Goal: Use online tool/utility: Utilize a website feature to perform a specific function

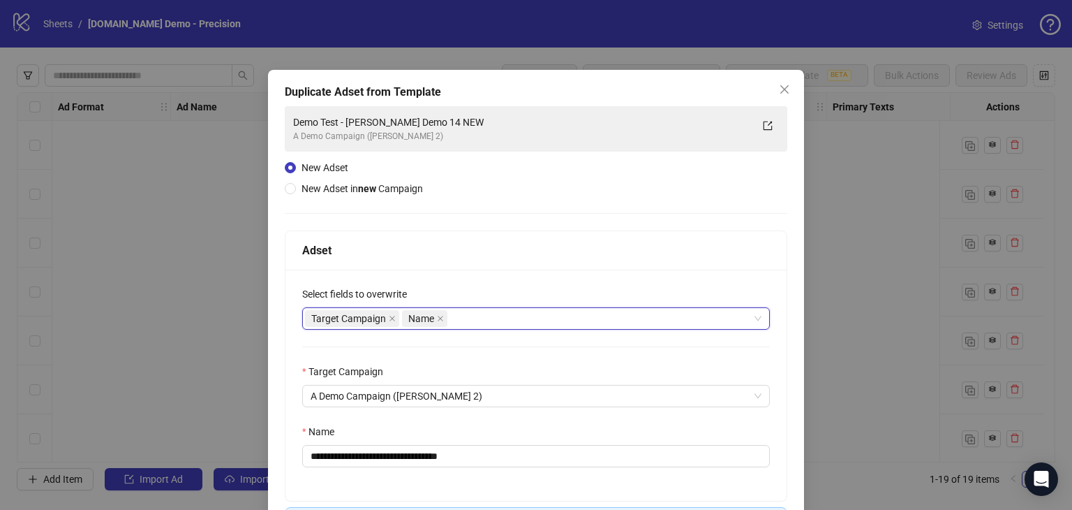
click at [779, 88] on icon "close" at bounding box center [784, 89] width 11 height 11
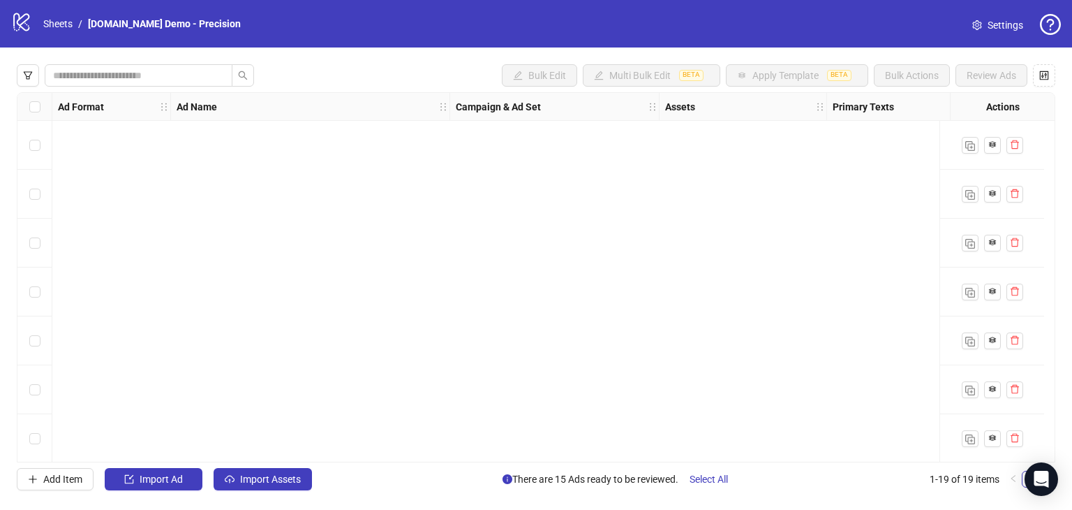
scroll to position [593, 0]
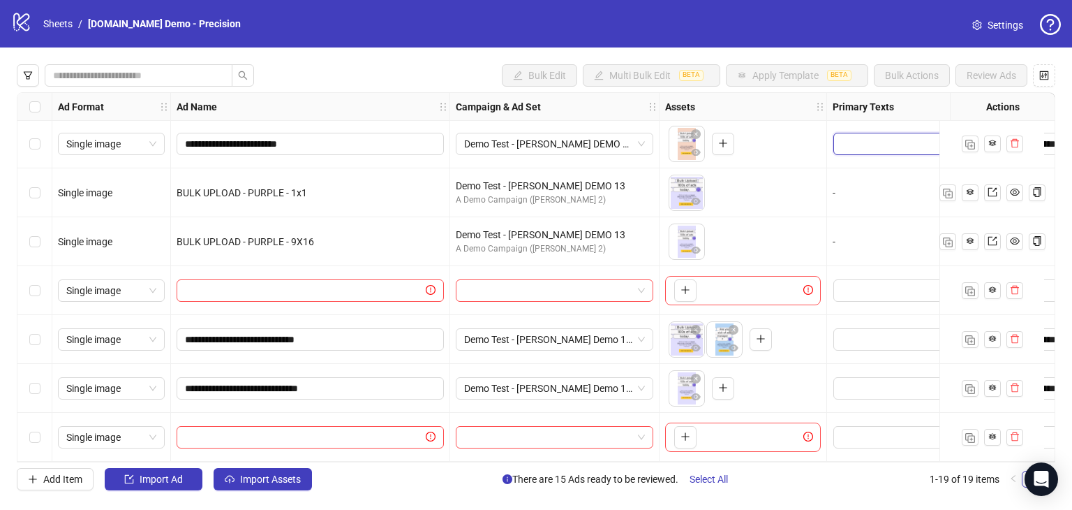
click at [869, 135] on textarea "Edit values" at bounding box center [896, 144] width 126 height 22
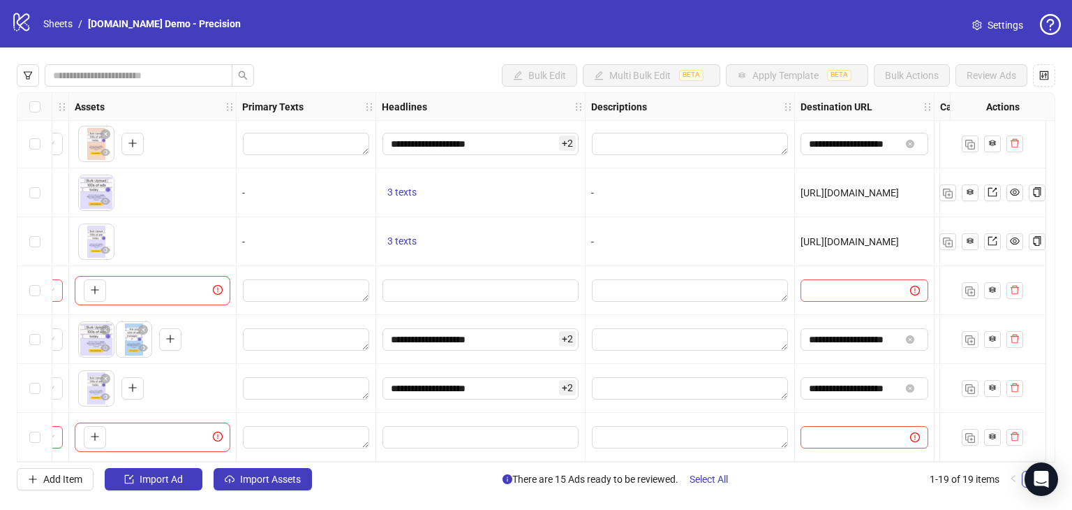
scroll to position [593, 697]
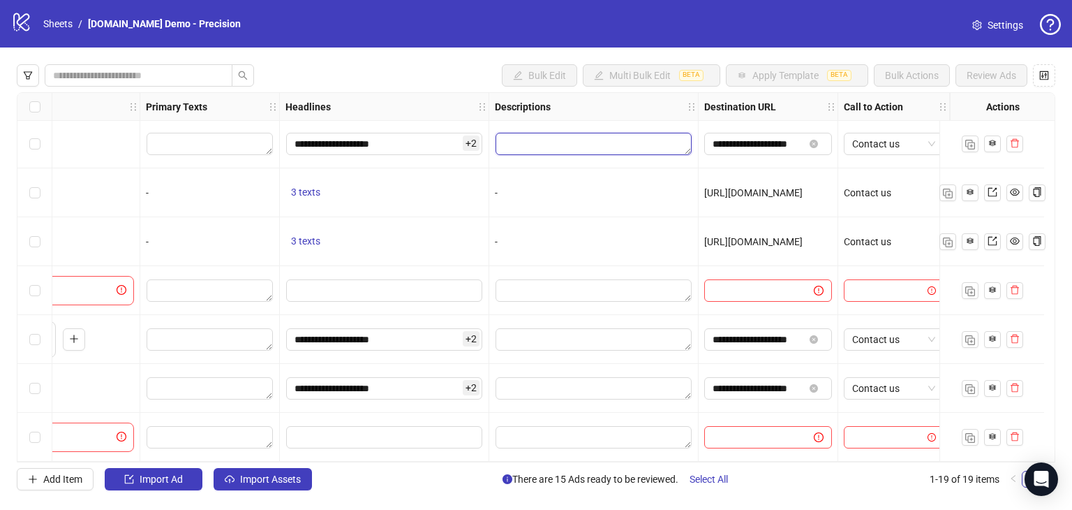
click at [530, 137] on textarea "Edit values" at bounding box center [594, 144] width 196 height 22
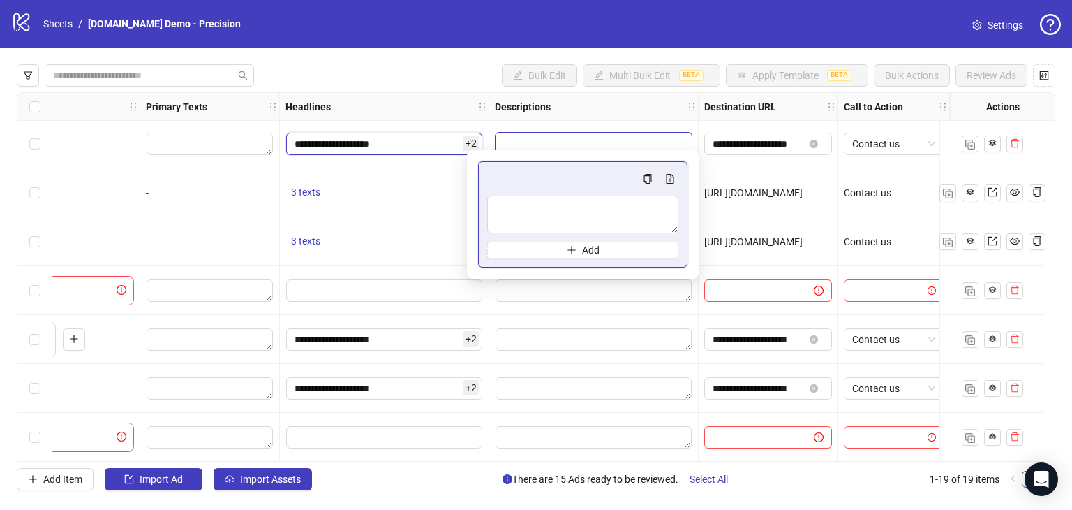
click at [410, 141] on input "**********" at bounding box center [384, 144] width 196 height 22
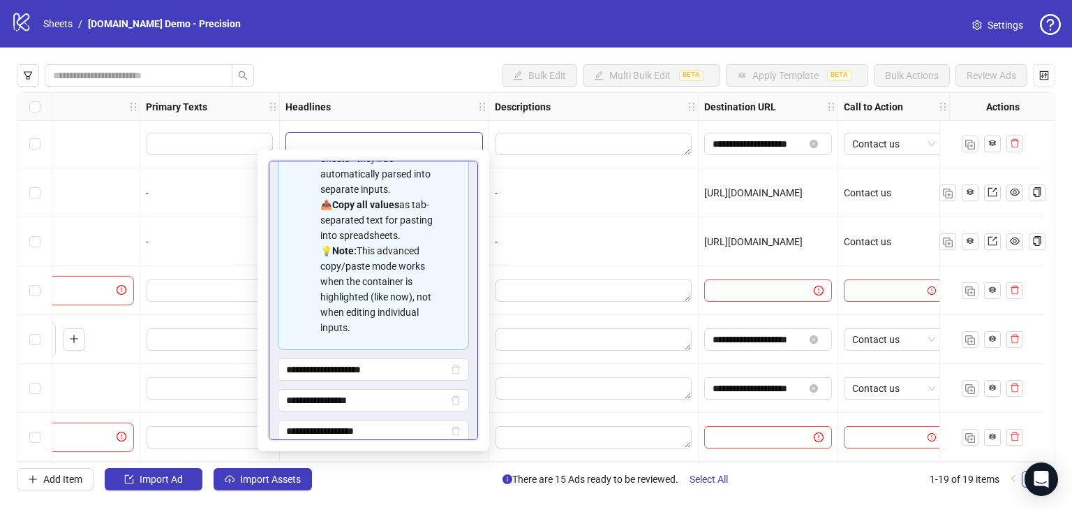
scroll to position [170, 0]
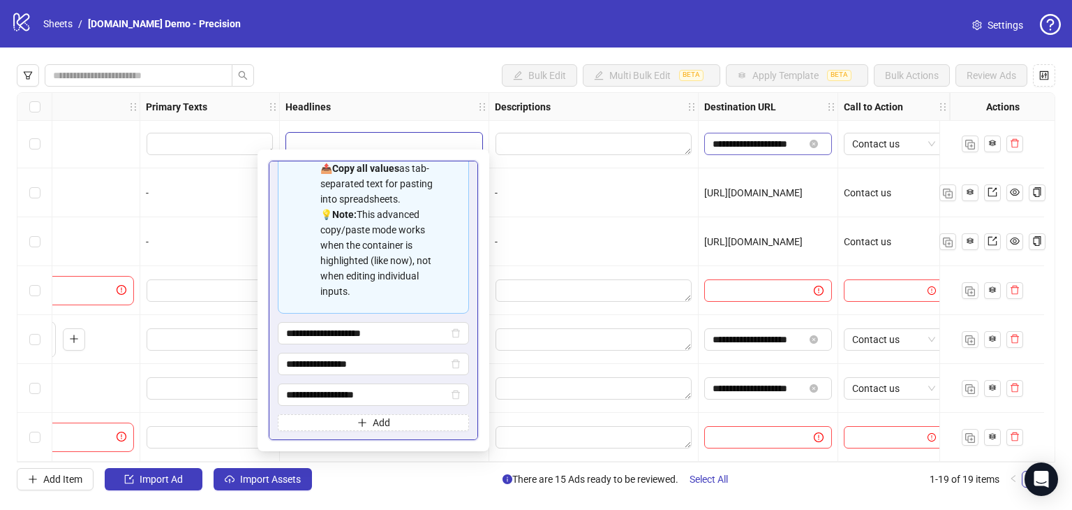
click at [726, 138] on input "**********" at bounding box center [758, 143] width 91 height 15
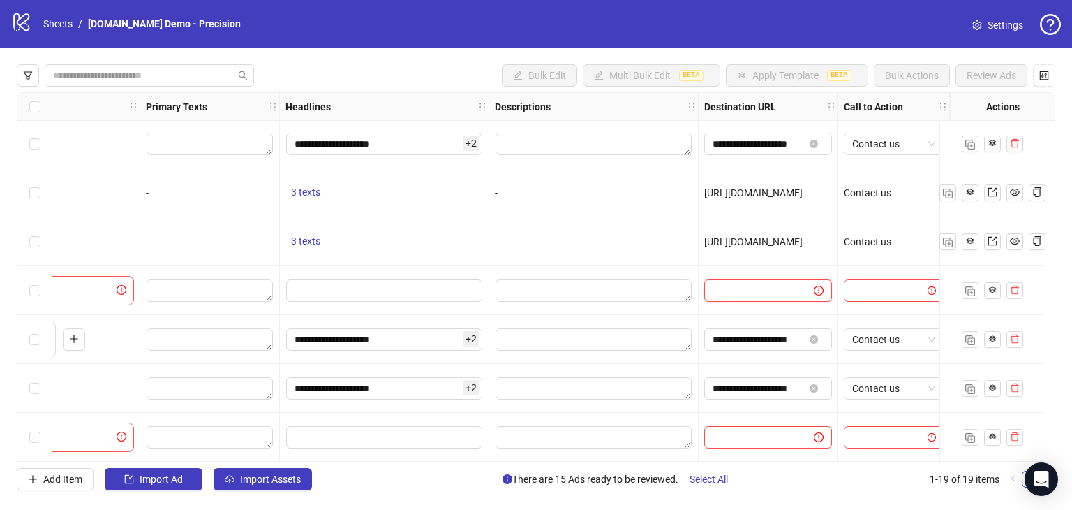
click at [722, 288] on input "text" at bounding box center [754, 290] width 82 height 15
click at [737, 285] on input "text" at bounding box center [754, 290] width 82 height 15
click at [511, 133] on textarea "Edit values" at bounding box center [594, 144] width 196 height 22
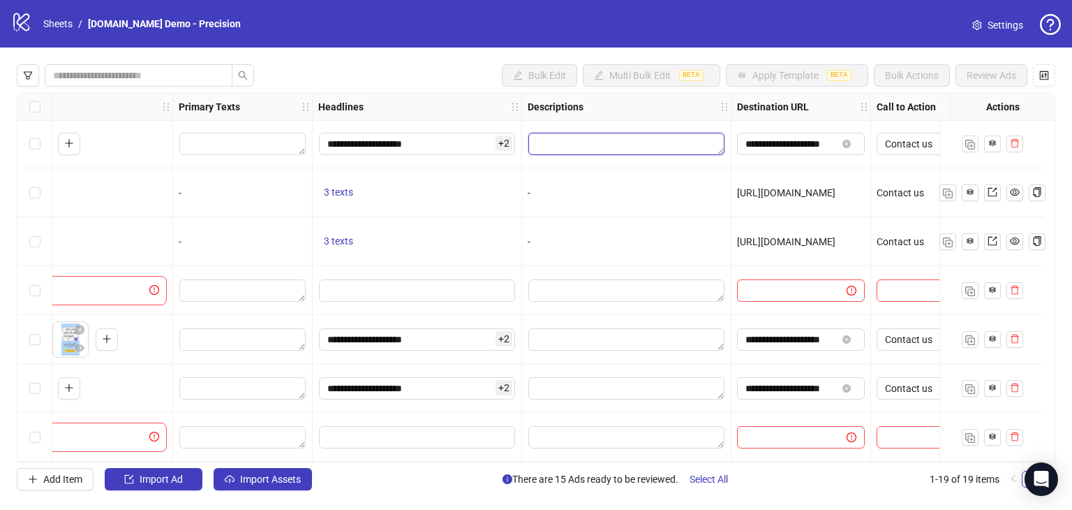
click at [665, 133] on textarea "Edit values" at bounding box center [626, 144] width 196 height 22
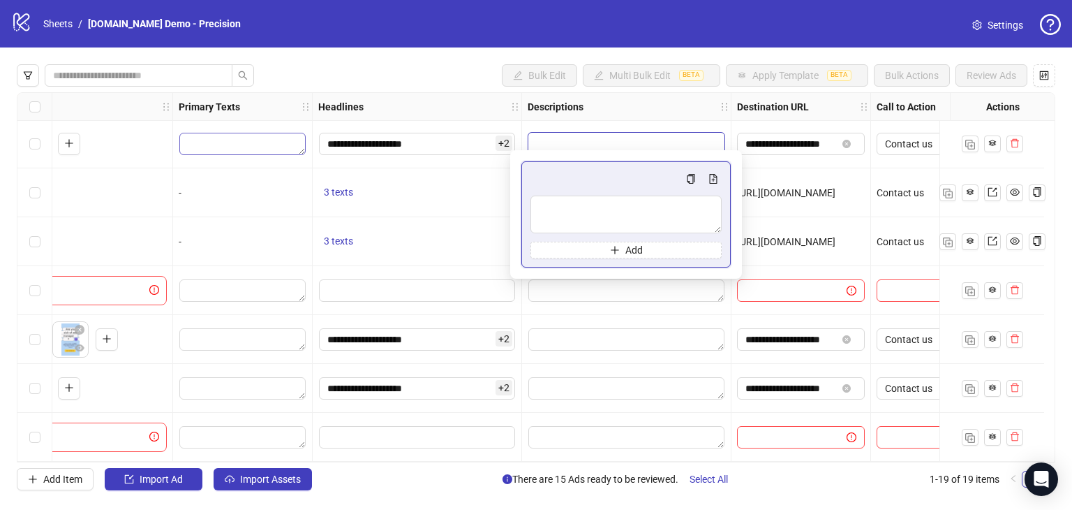
click at [218, 142] on textarea "Edit values" at bounding box center [242, 144] width 126 height 22
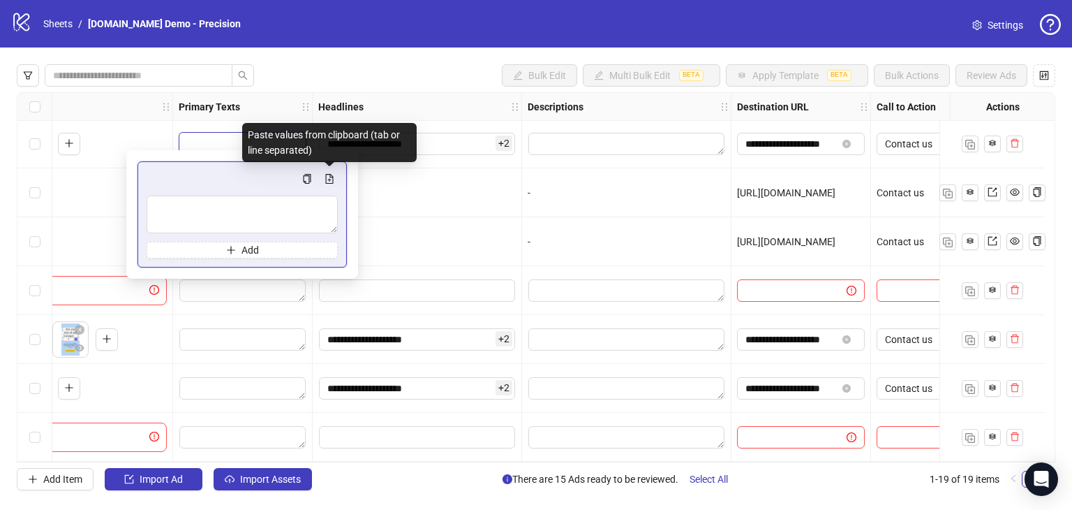
click at [400, 235] on div "3 texts" at bounding box center [417, 241] width 198 height 17
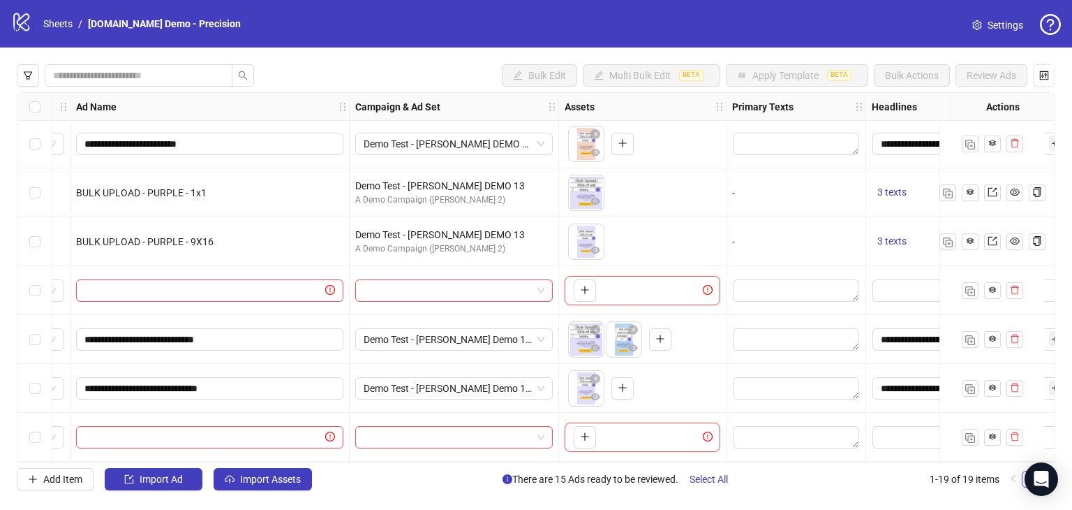
scroll to position [593, 87]
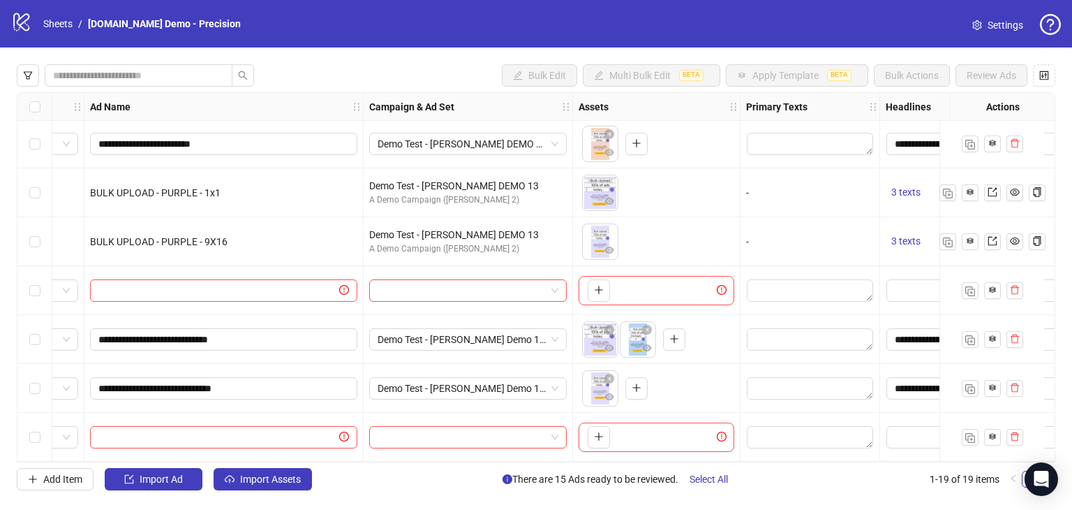
click at [75, 453] on div "Single image" at bounding box center [25, 437] width 119 height 49
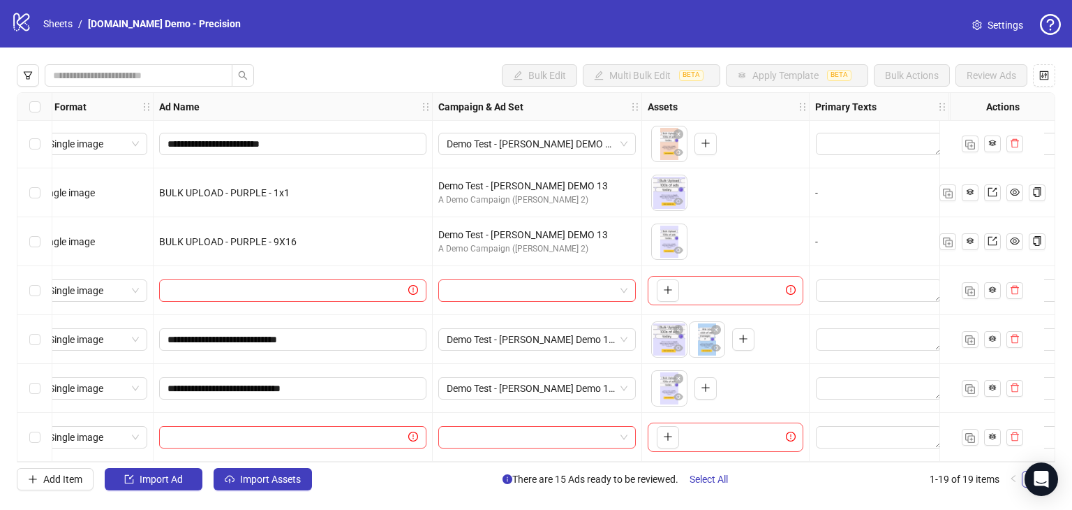
scroll to position [593, 0]
